Goal: Information Seeking & Learning: Learn about a topic

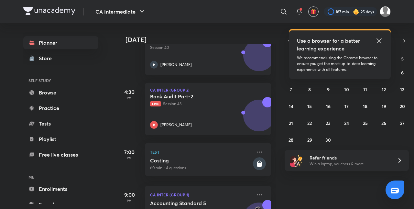
scroll to position [241, 0]
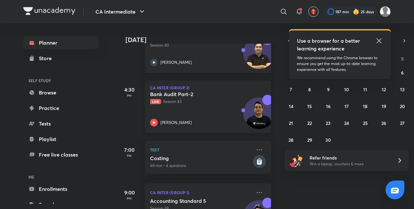
click at [202, 107] on div "Bank Audit Part-2 Live Session 43 [PERSON_NAME]" at bounding box center [200, 109] width 101 height 36
